Goal: Task Accomplishment & Management: Use online tool/utility

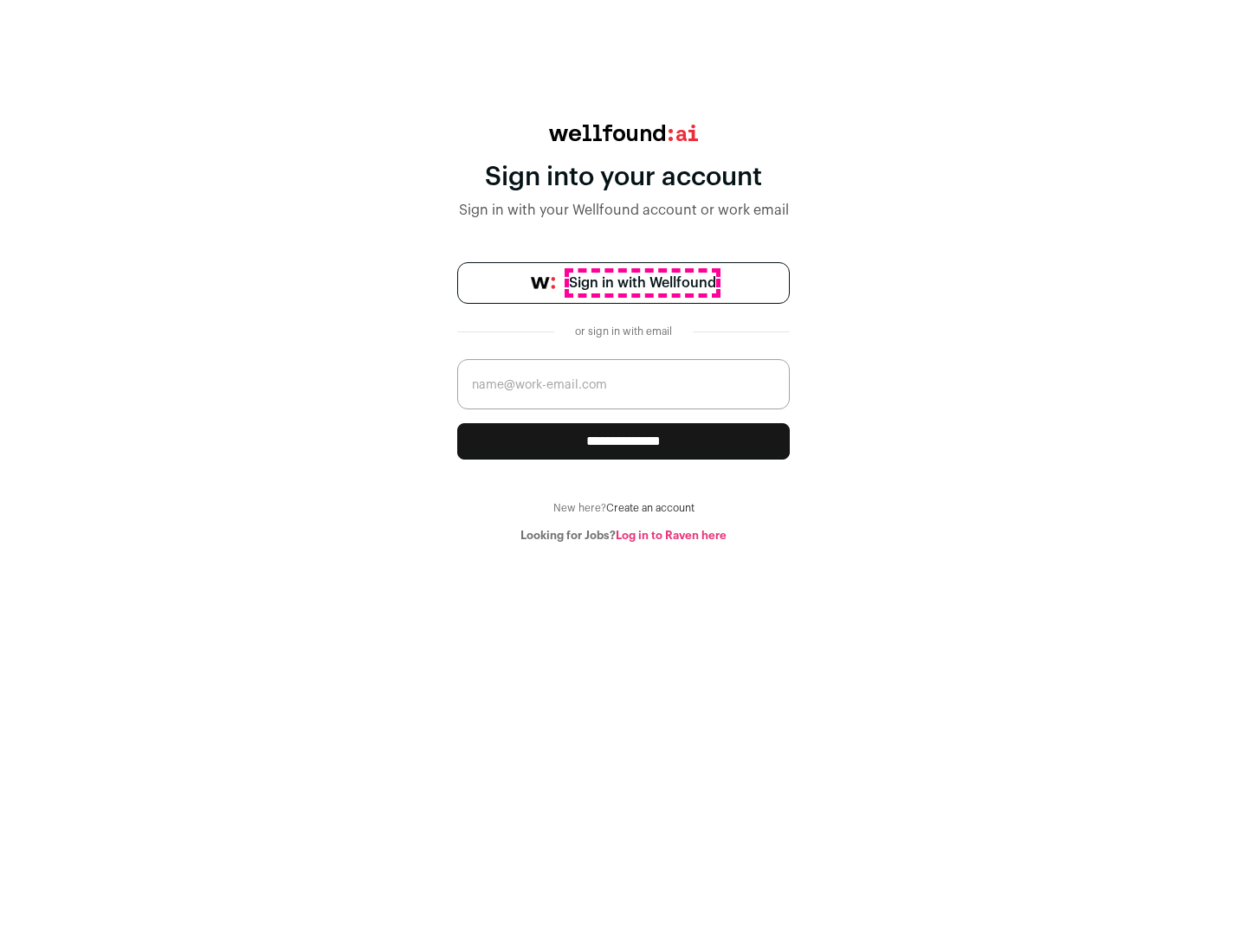
click at [641, 283] on span "Sign in with Wellfound" at bounding box center [642, 283] width 147 height 21
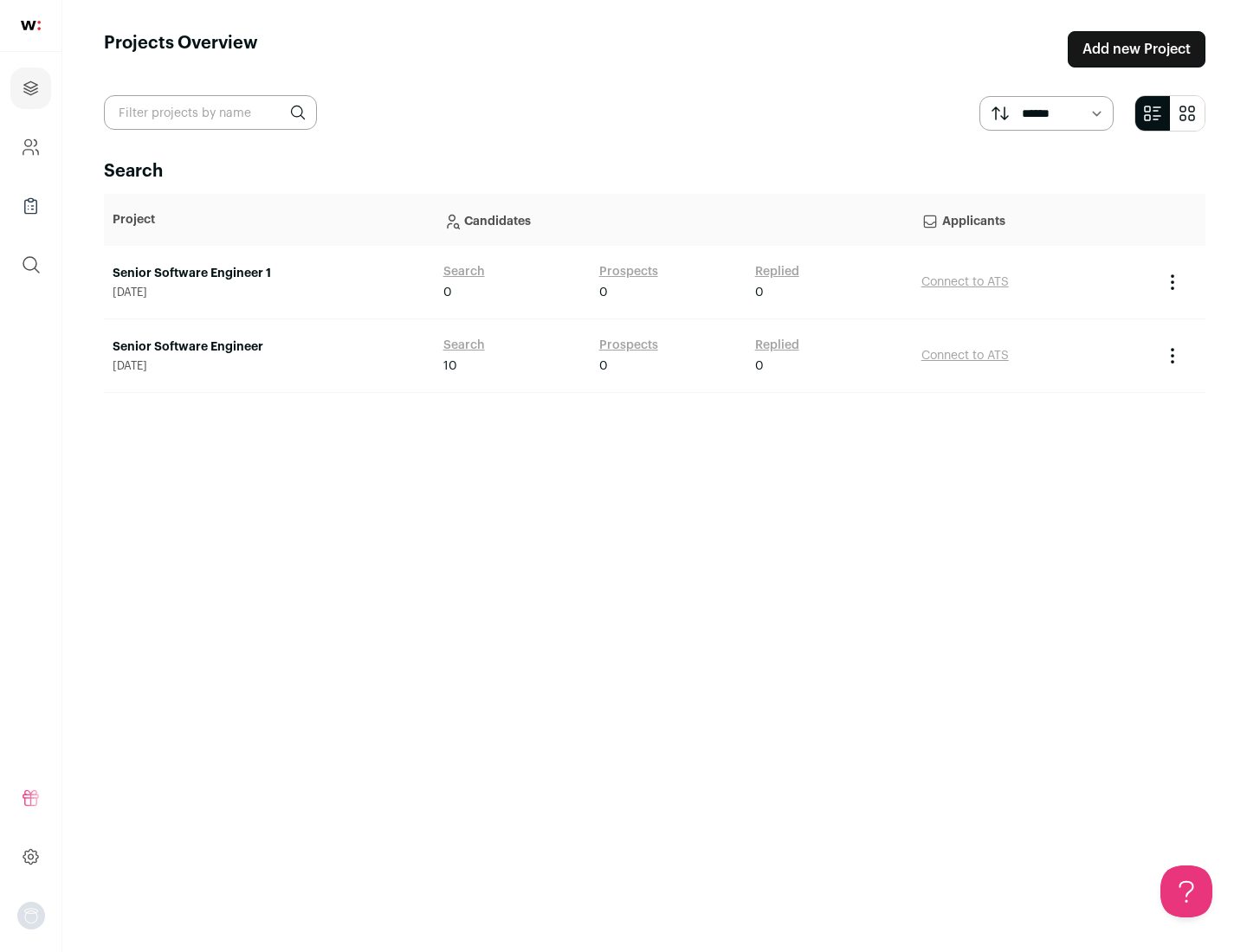
click at [269, 347] on link "Senior Software Engineer" at bounding box center [269, 347] width 313 height 18
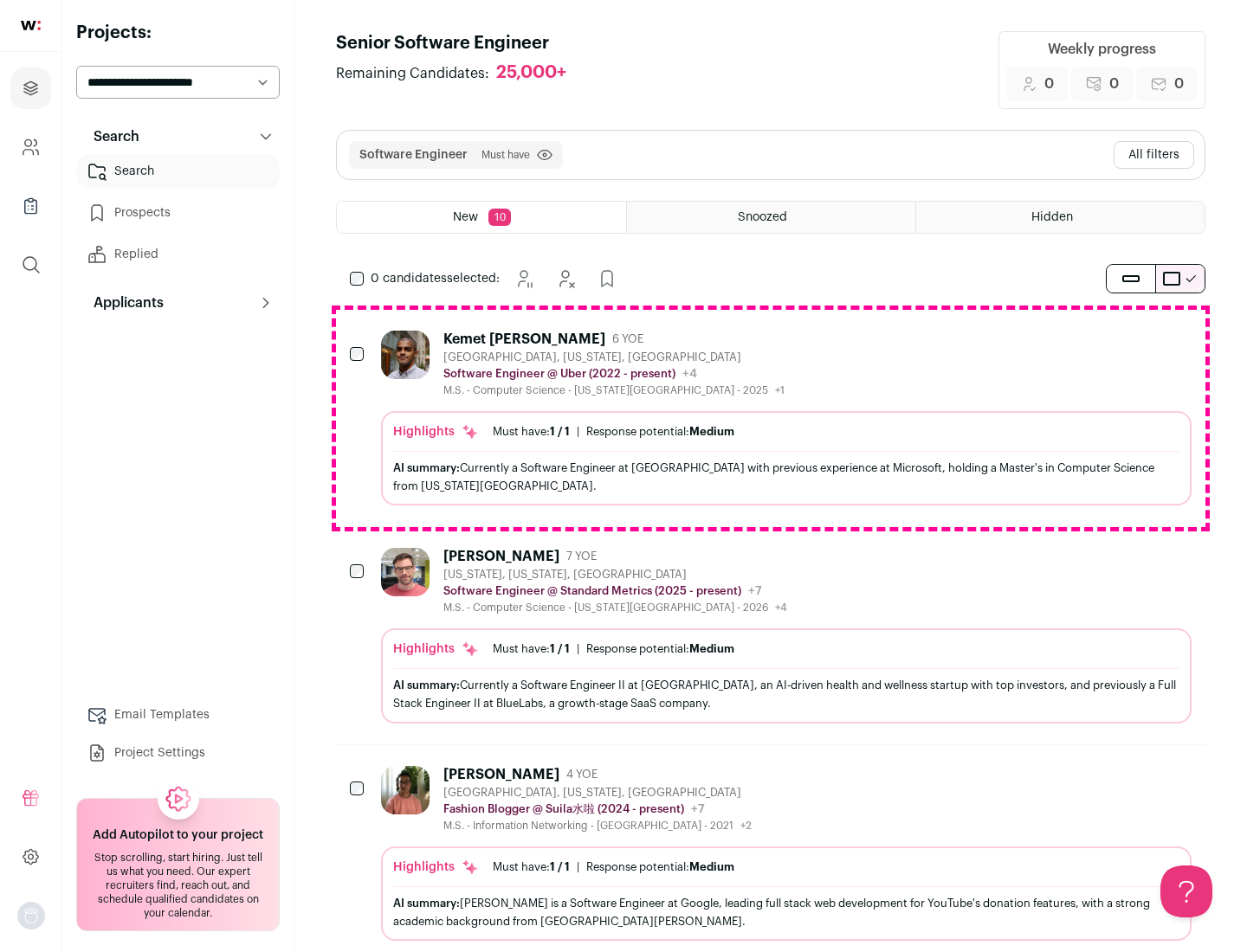
click at [770, 419] on div "Highlights Must have: 1 / 1 How many must haves have been fulfilled? | Response…" at bounding box center [786, 459] width 811 height 95
